Goal: Find specific page/section: Find specific page/section

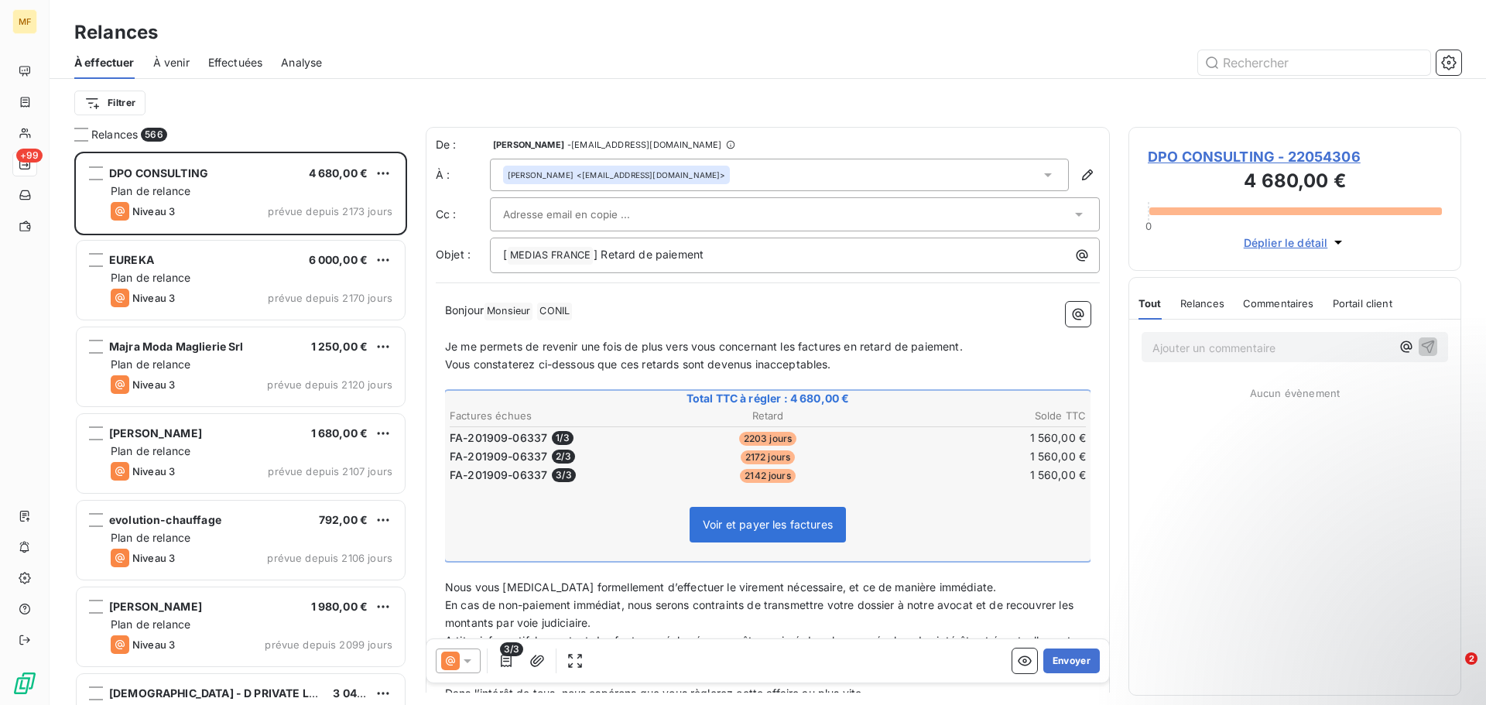
scroll to position [542, 321]
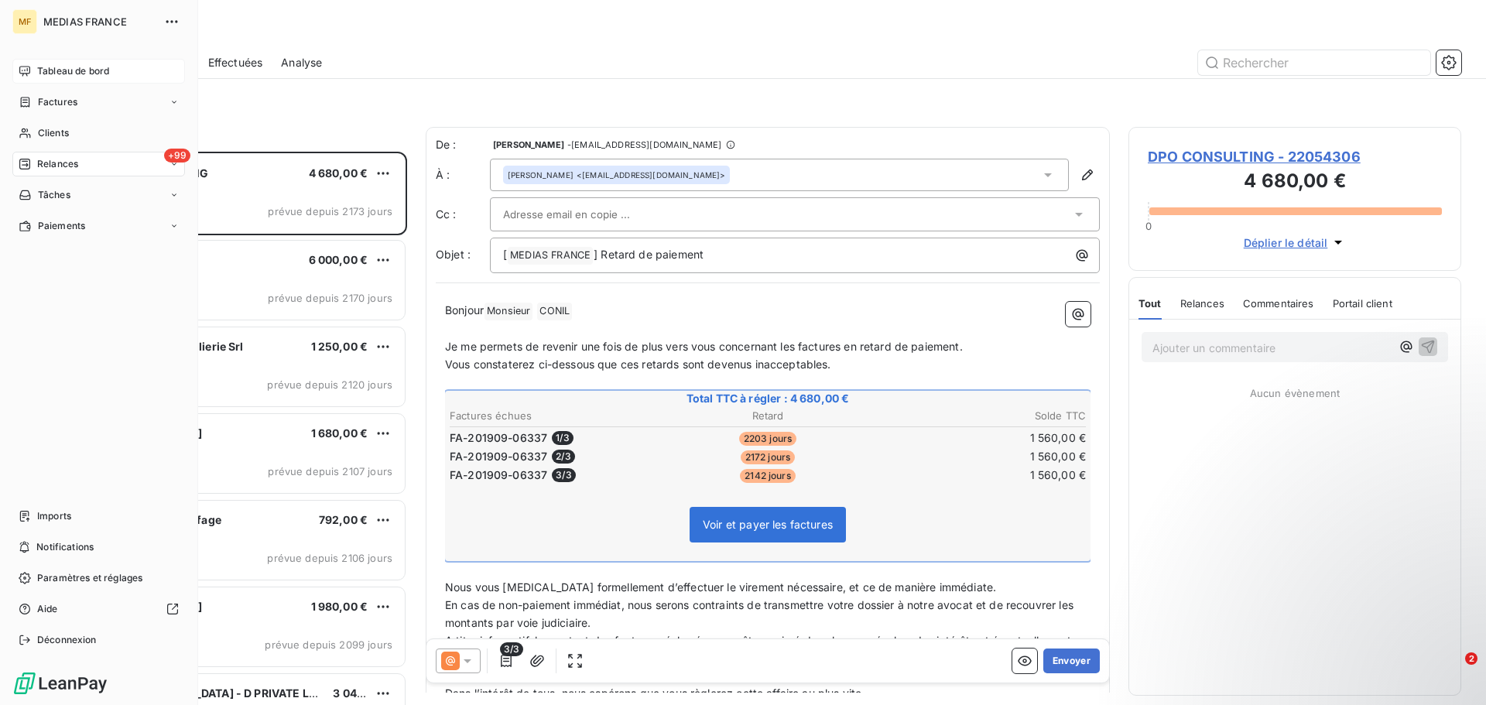
click at [69, 73] on span "Tableau de bord" at bounding box center [73, 71] width 72 height 14
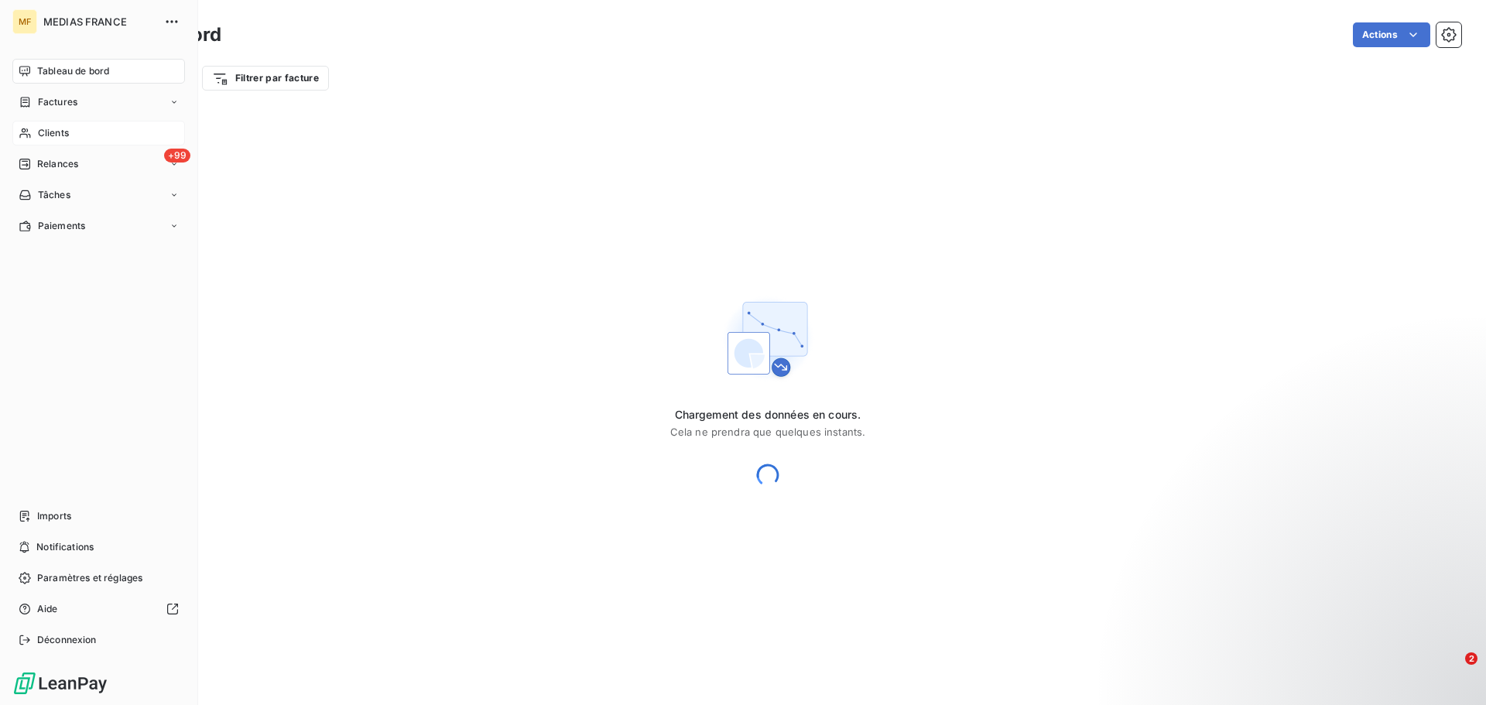
click at [61, 134] on span "Clients" at bounding box center [53, 133] width 31 height 14
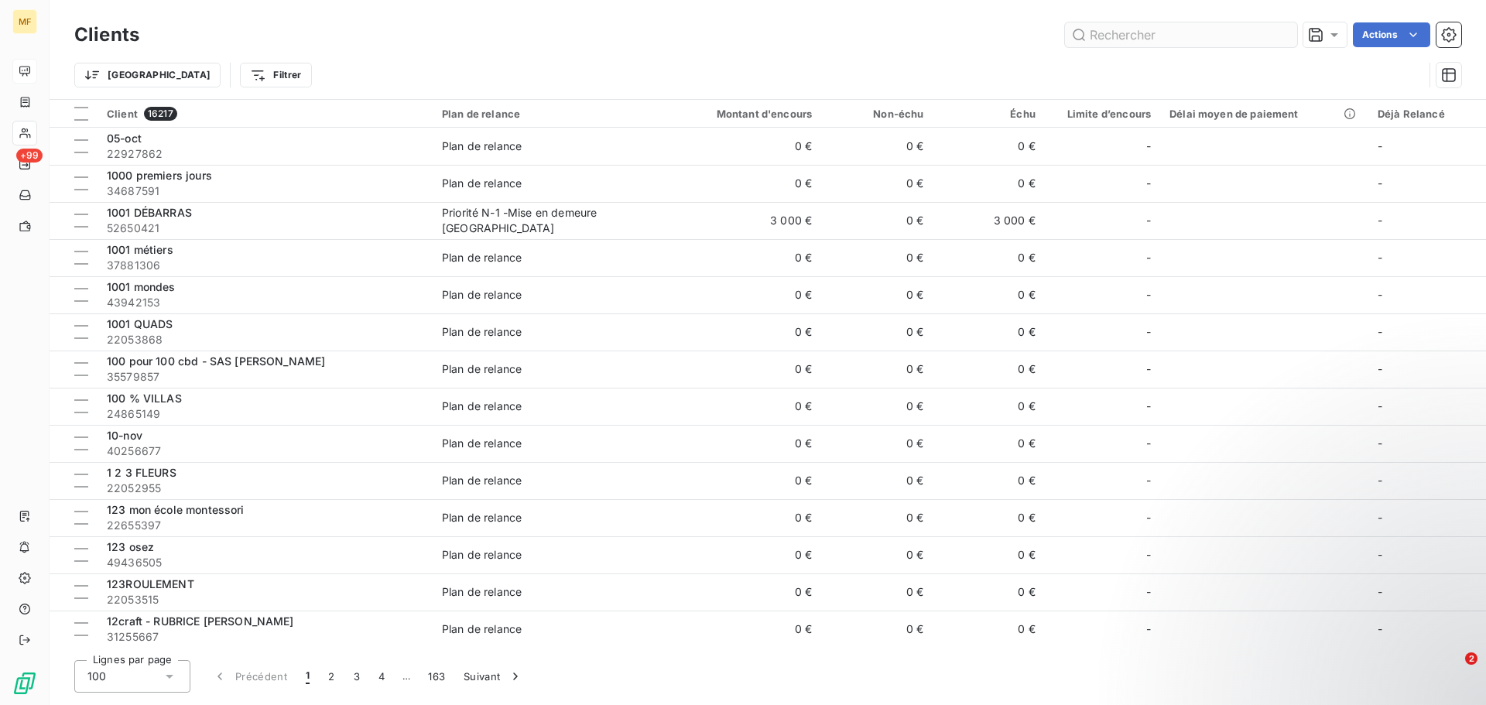
click at [1115, 39] on input "text" at bounding box center [1181, 34] width 232 height 25
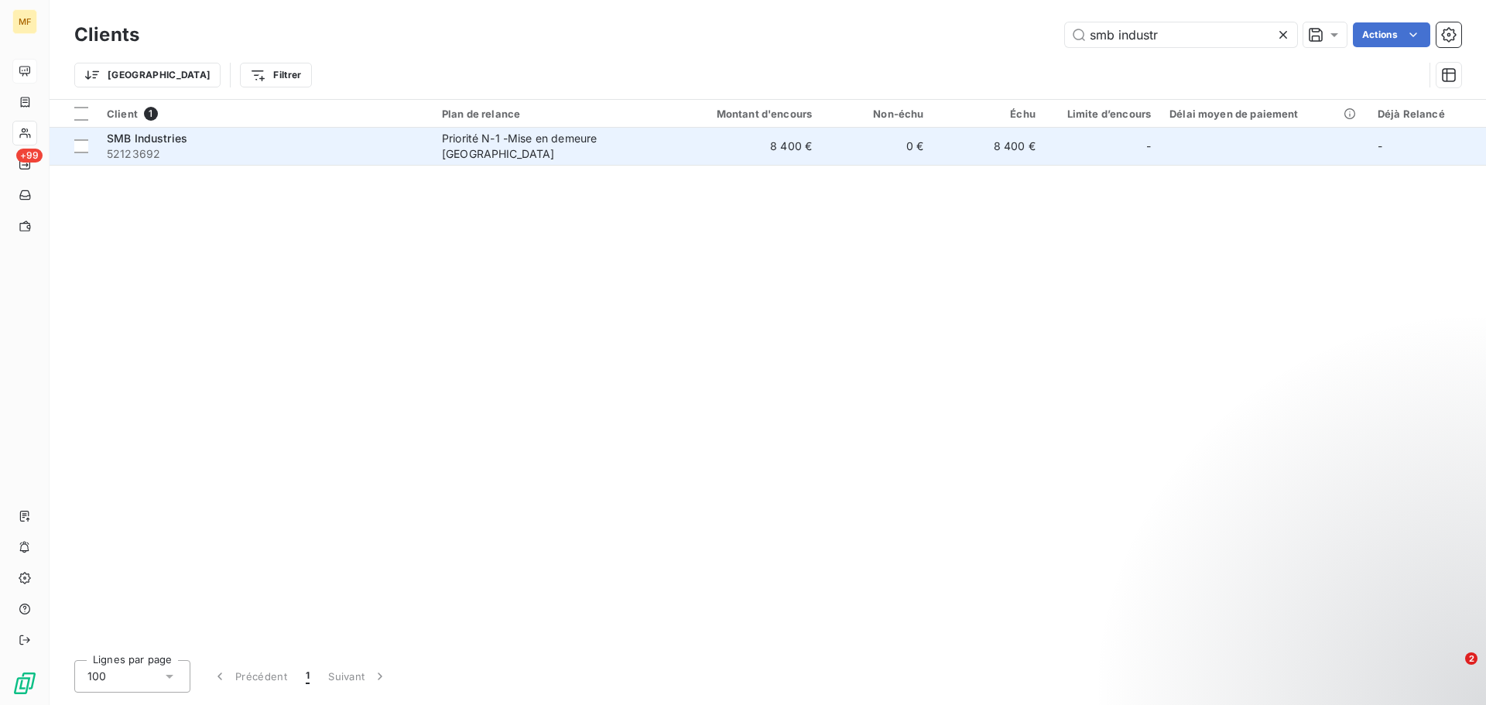
type input "smb industr"
click at [253, 132] on div "SMB Industries" at bounding box center [265, 138] width 317 height 15
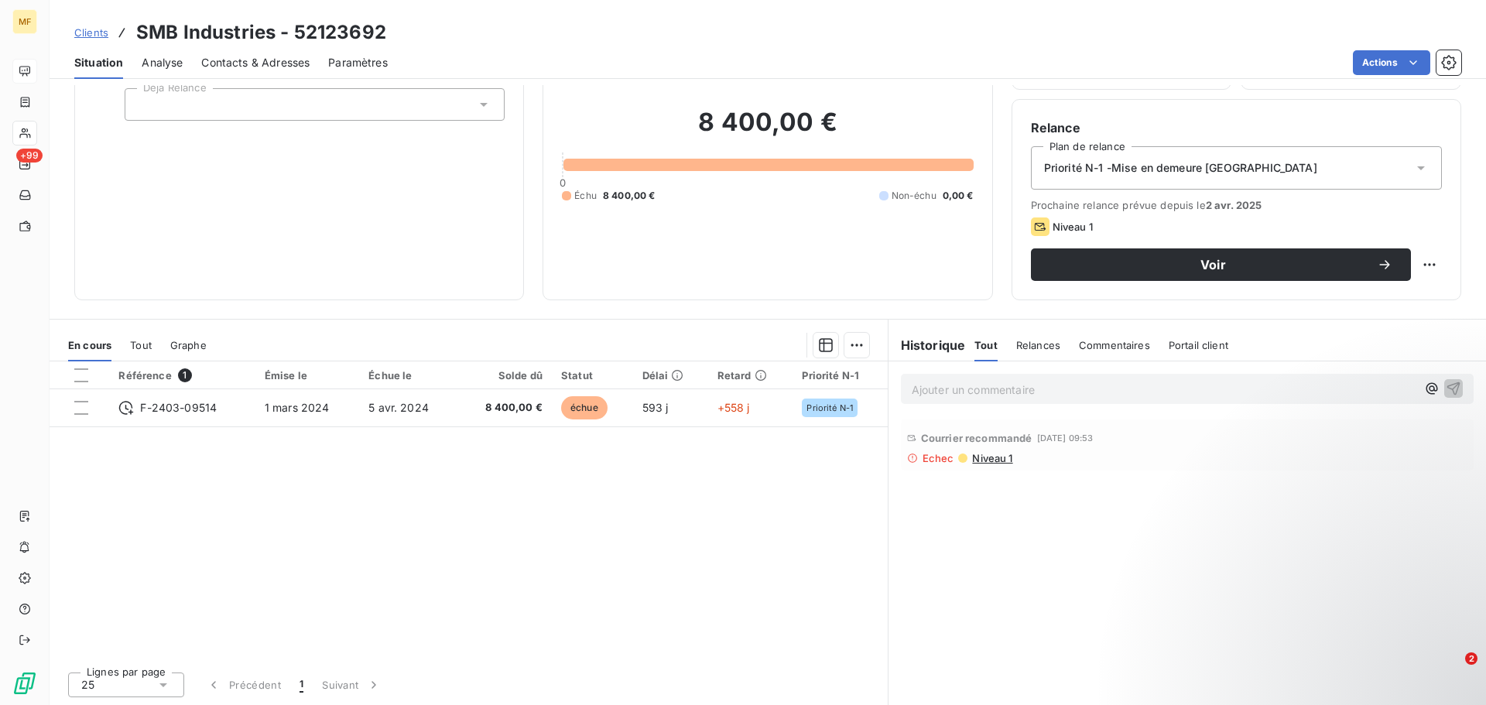
scroll to position [104, 0]
